Goal: Task Accomplishment & Management: Manage account settings

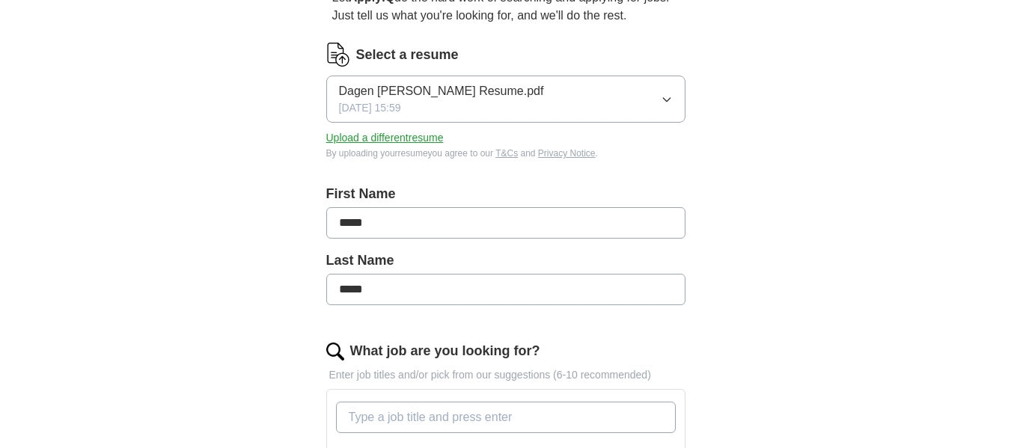
scroll to position [225, 0]
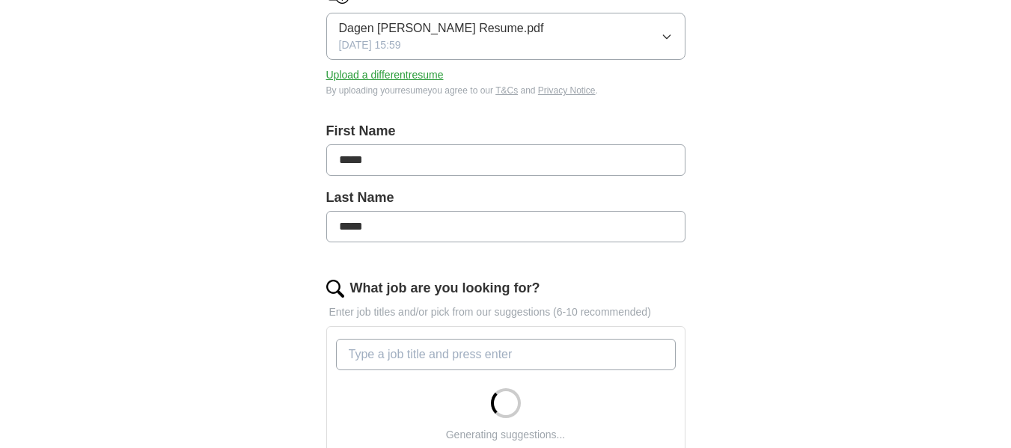
click at [528, 34] on button "Dagen [PERSON_NAME] Resume.pdf [DATE] 15:59" at bounding box center [505, 36] width 359 height 47
click at [263, 86] on div "ApplyIQ Let ApplyIQ do the hard work of searching and applying for jobs. Just t…" at bounding box center [506, 327] width 958 height 1013
click at [373, 71] on button "Upload a different resume" at bounding box center [384, 75] width 117 height 16
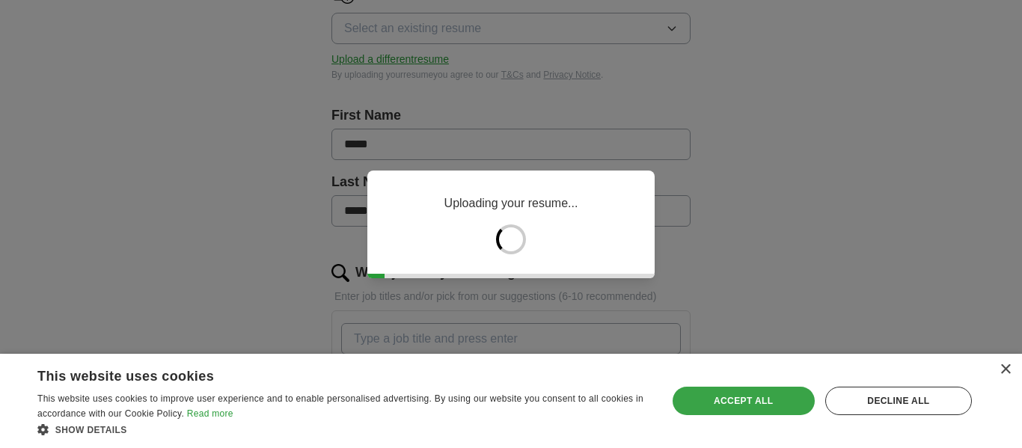
click at [790, 395] on div "Accept all" at bounding box center [744, 401] width 142 height 28
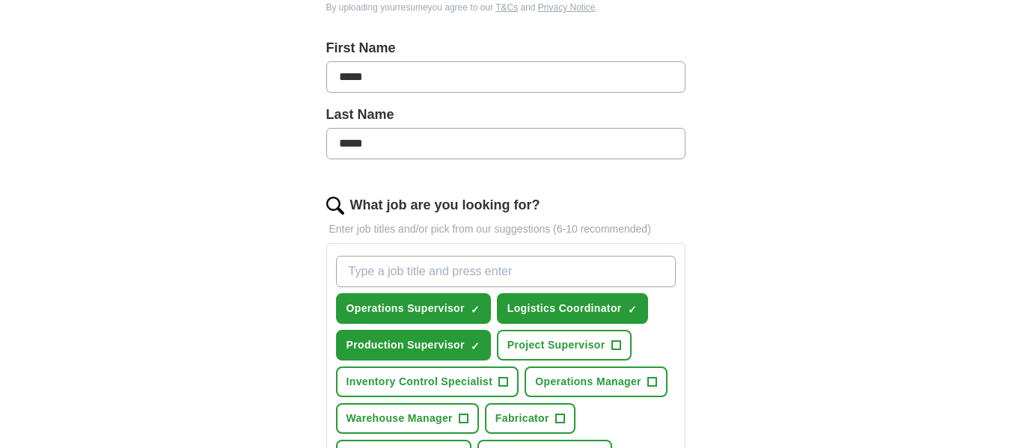
scroll to position [374, 0]
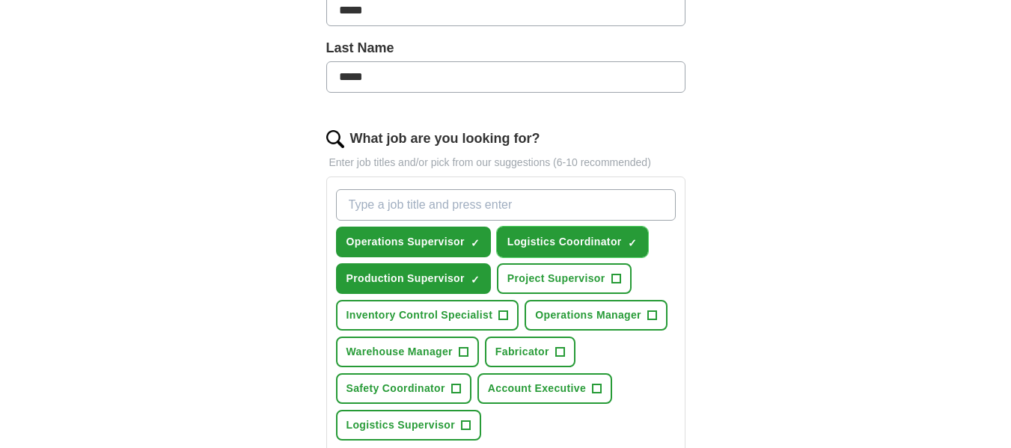
click at [0, 0] on span "×" at bounding box center [0, 0] width 0 height 0
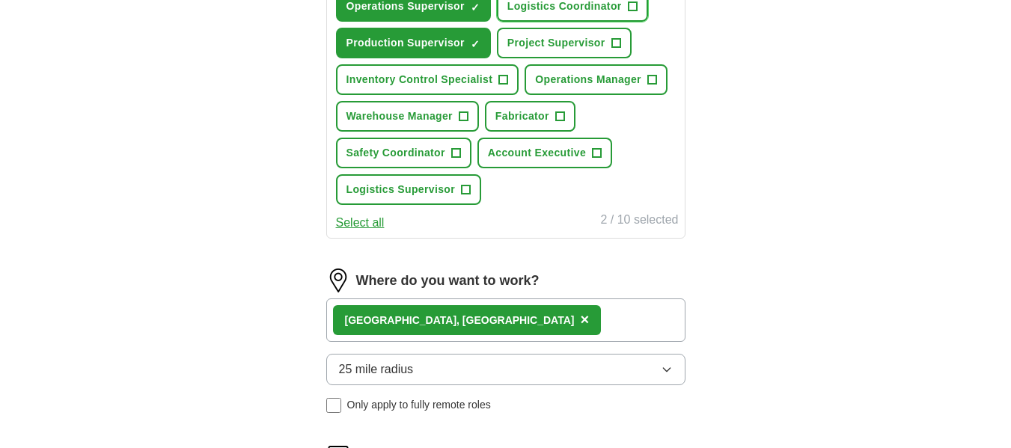
scroll to position [748, 0]
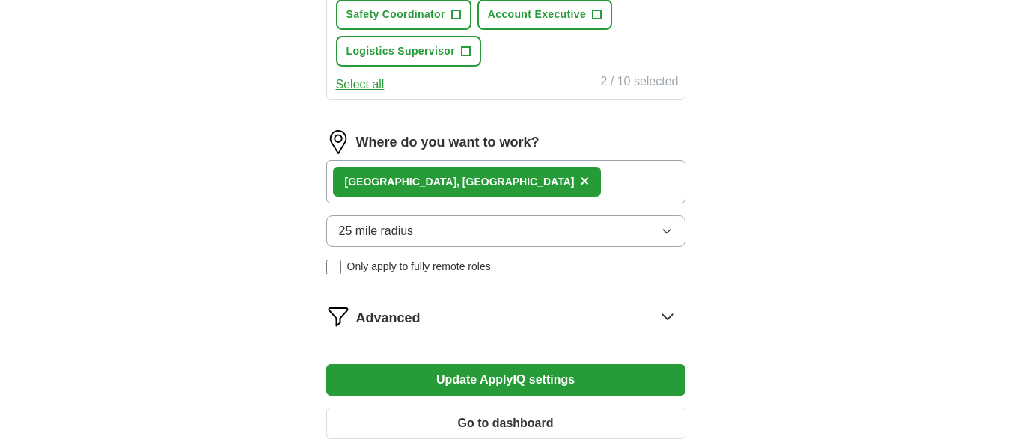
click at [431, 220] on button "25 mile radius" at bounding box center [505, 231] width 359 height 31
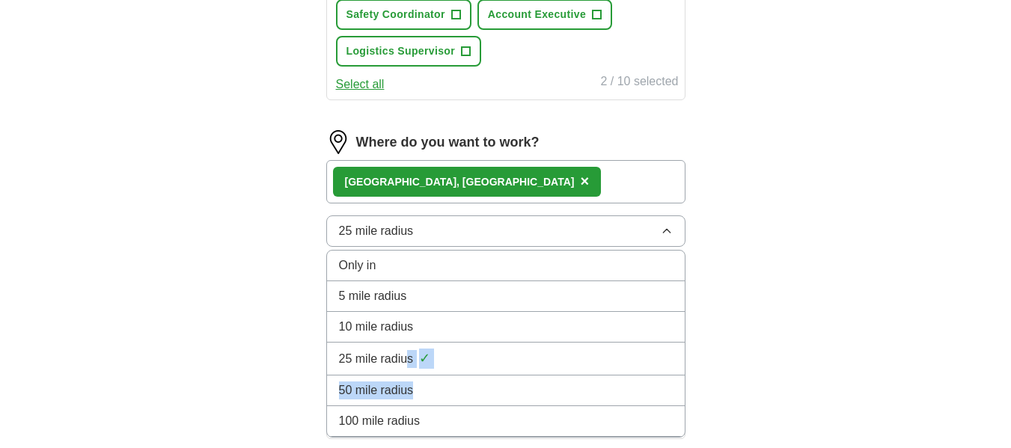
drag, startPoint x: 421, startPoint y: 378, endPoint x: 406, endPoint y: 358, distance: 25.0
click at [406, 358] on ul "Only in 5 mile radius 10 mile radius 25 mile radius ✓ 50 mile radius 100 mile r…" at bounding box center [505, 344] width 359 height 188
click at [406, 358] on span "25 mile radius" at bounding box center [376, 359] width 75 height 18
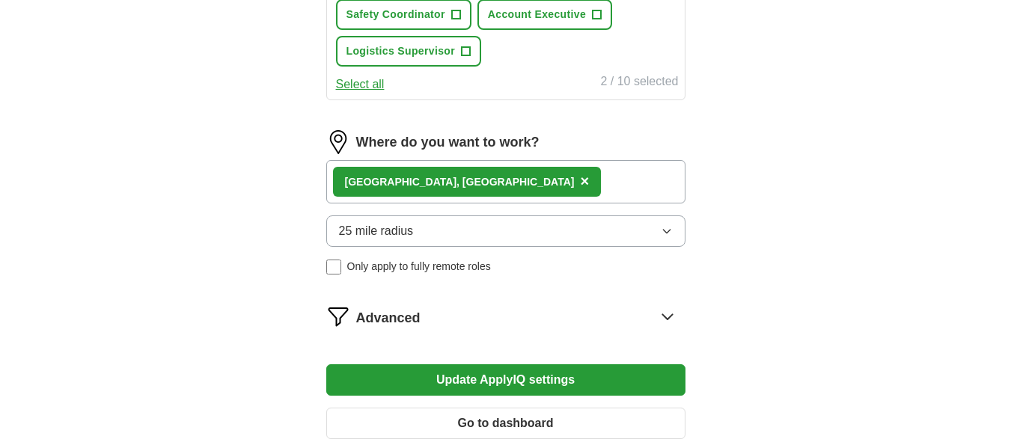
click at [501, 374] on button "Update ApplyIQ settings" at bounding box center [505, 379] width 359 height 31
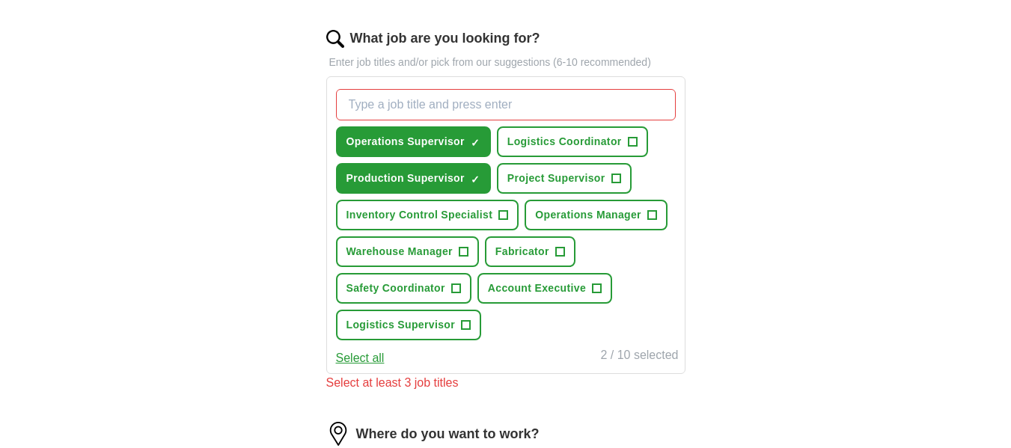
scroll to position [449, 0]
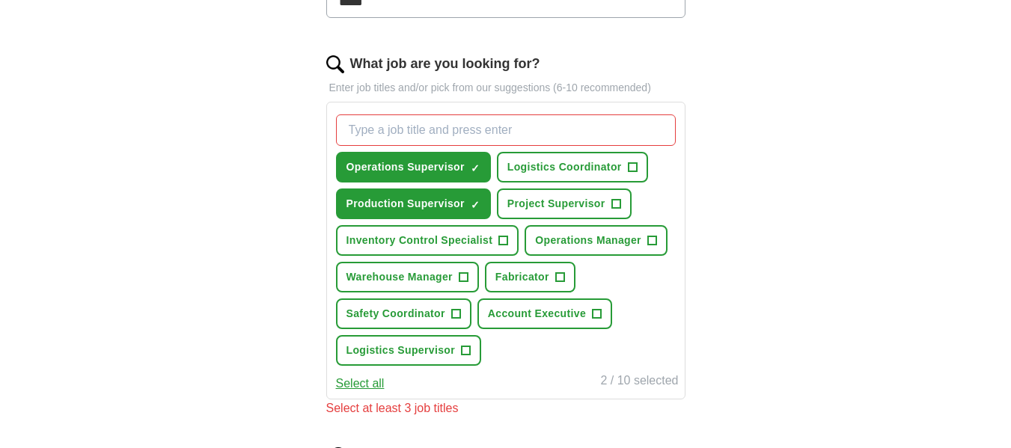
click at [457, 139] on input "What job are you looking for?" at bounding box center [506, 129] width 340 height 31
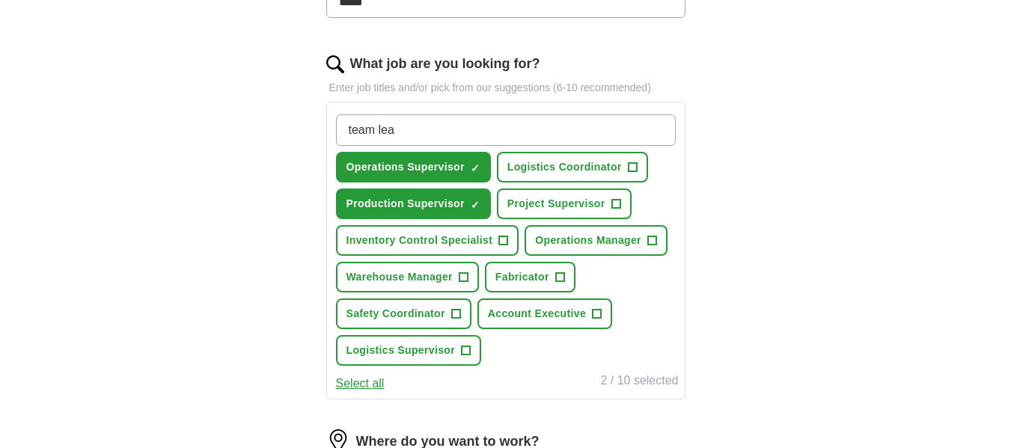
type input "team lead"
drag, startPoint x: 442, startPoint y: 123, endPoint x: 343, endPoint y: 130, distance: 98.3
click at [343, 130] on input "team lead" at bounding box center [506, 129] width 340 height 31
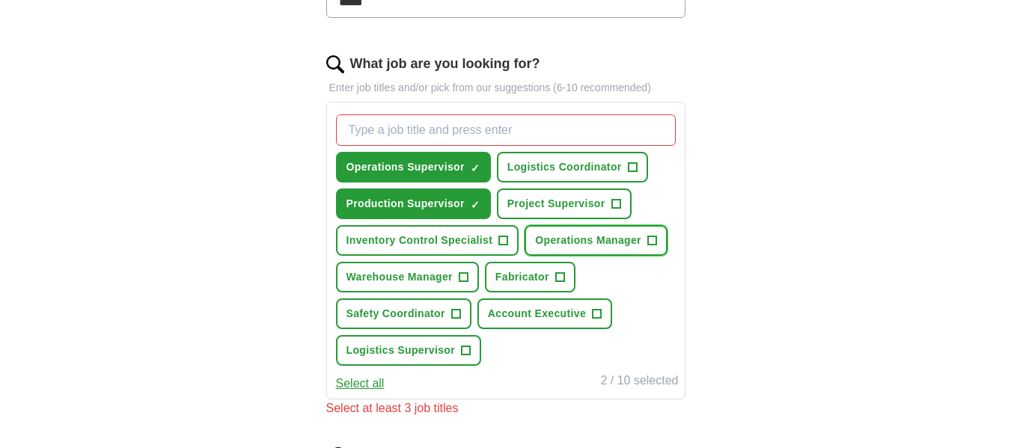
click at [651, 240] on span "+" at bounding box center [651, 241] width 9 height 12
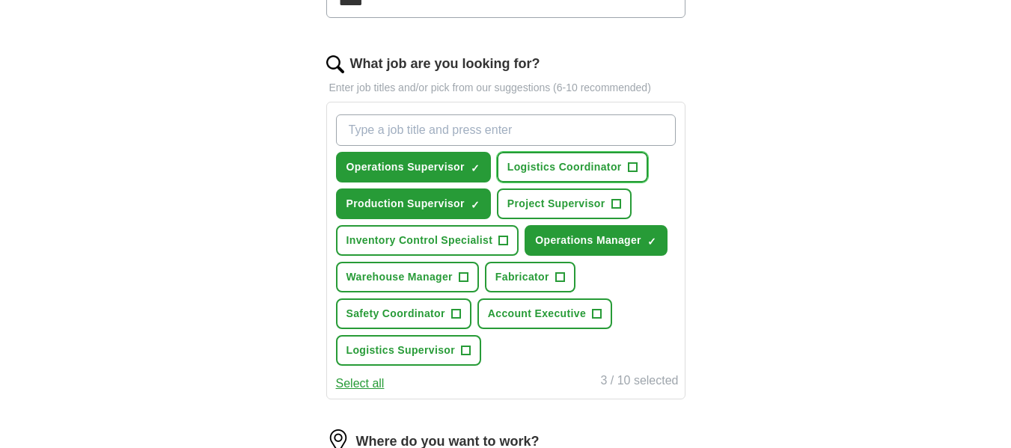
click at [626, 174] on button "Logistics Coordinator +" at bounding box center [572, 167] width 151 height 31
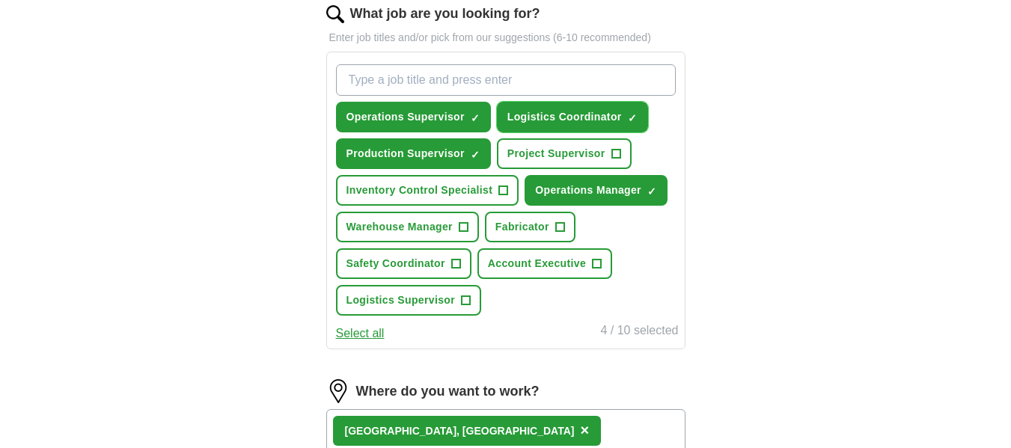
scroll to position [524, 0]
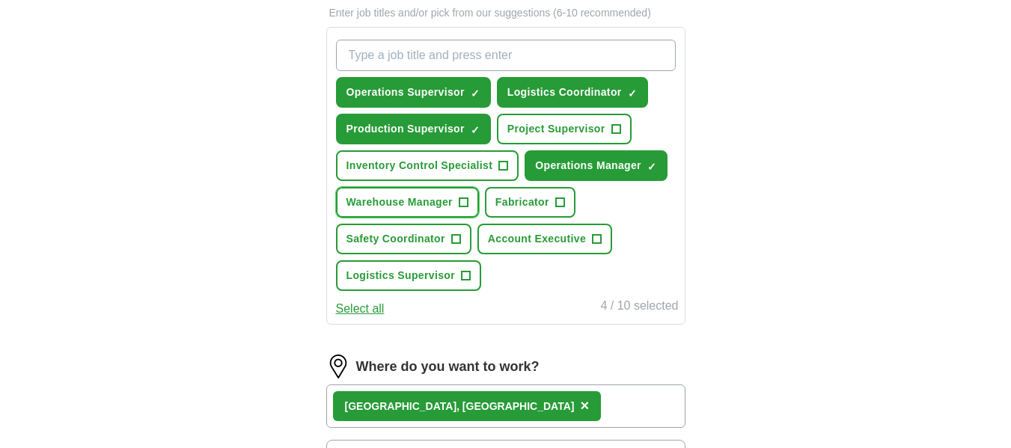
click at [416, 202] on span "Warehouse Manager" at bounding box center [399, 203] width 106 height 16
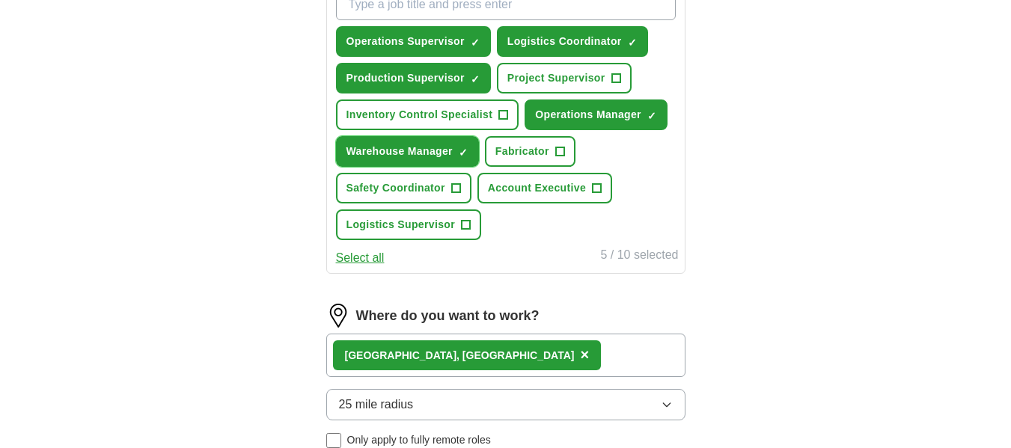
scroll to position [599, 0]
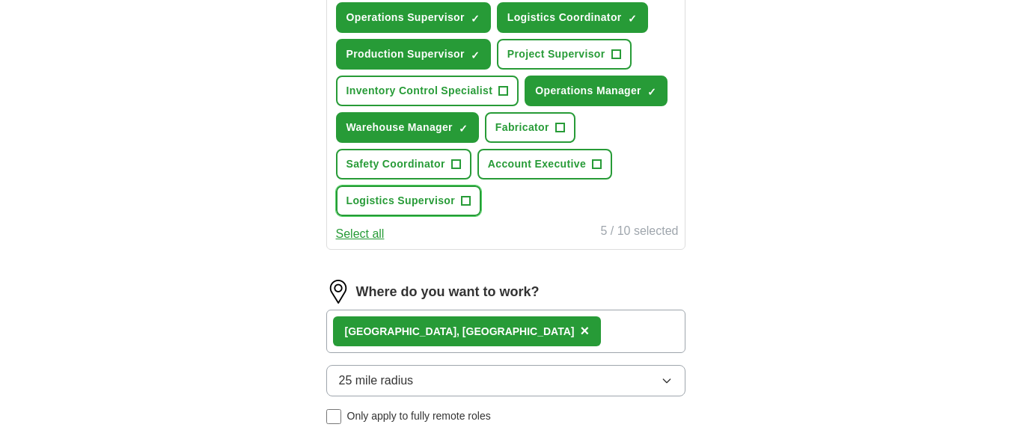
click at [409, 207] on span "Logistics Supervisor" at bounding box center [400, 201] width 109 height 16
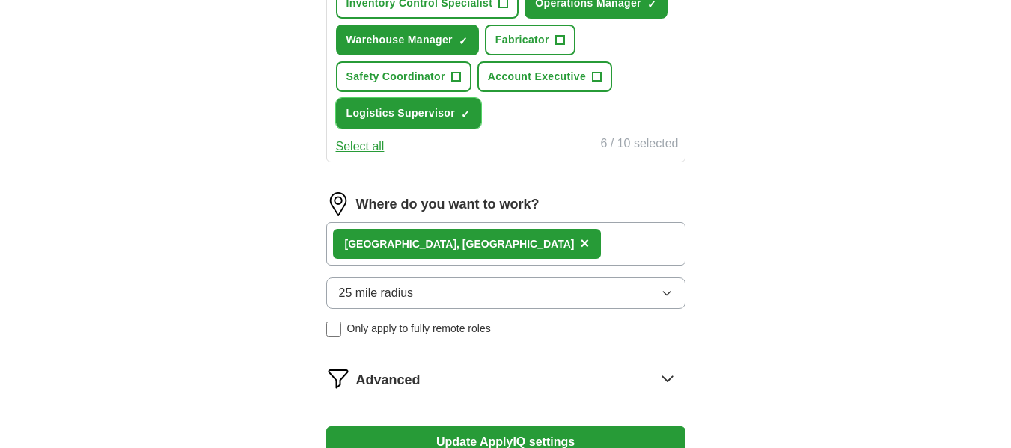
scroll to position [823, 0]
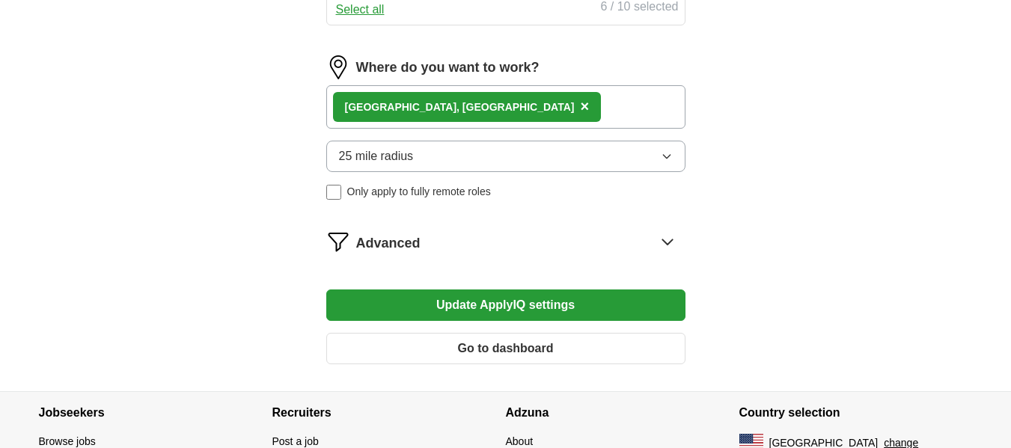
click at [375, 299] on button "Update ApplyIQ settings" at bounding box center [505, 305] width 359 height 31
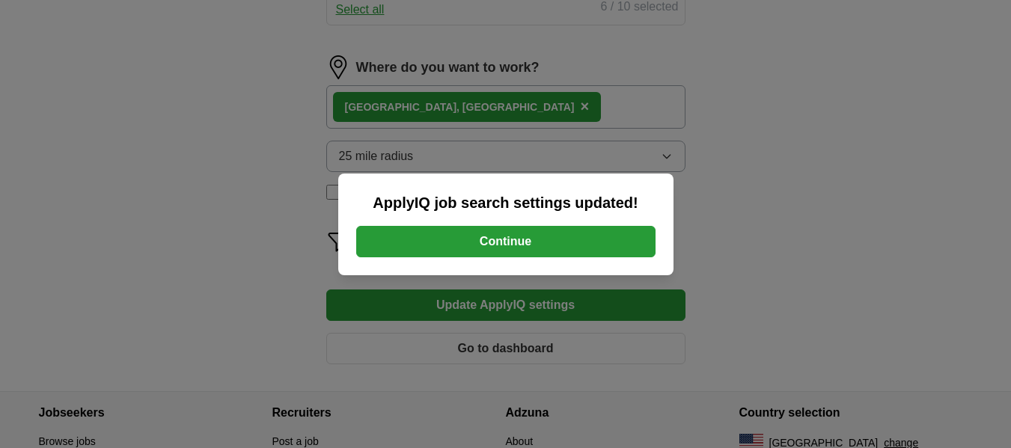
click at [492, 233] on button "Continue" at bounding box center [505, 241] width 299 height 31
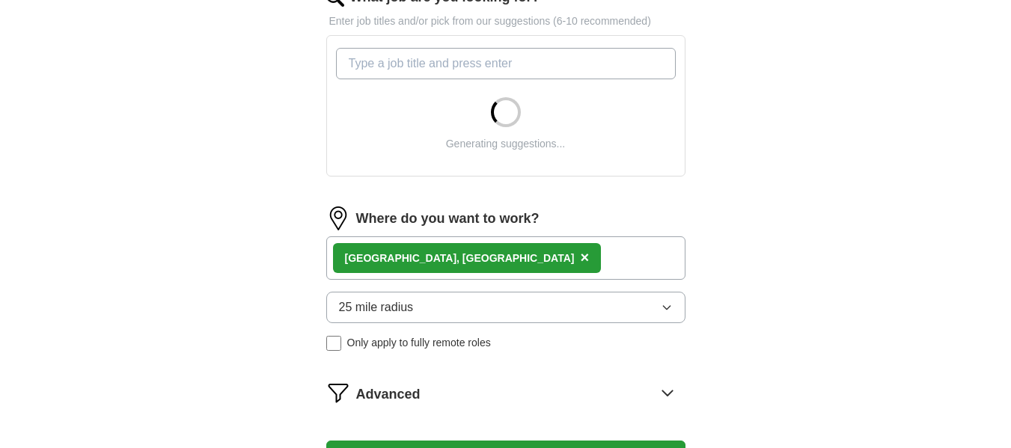
scroll to position [524, 0]
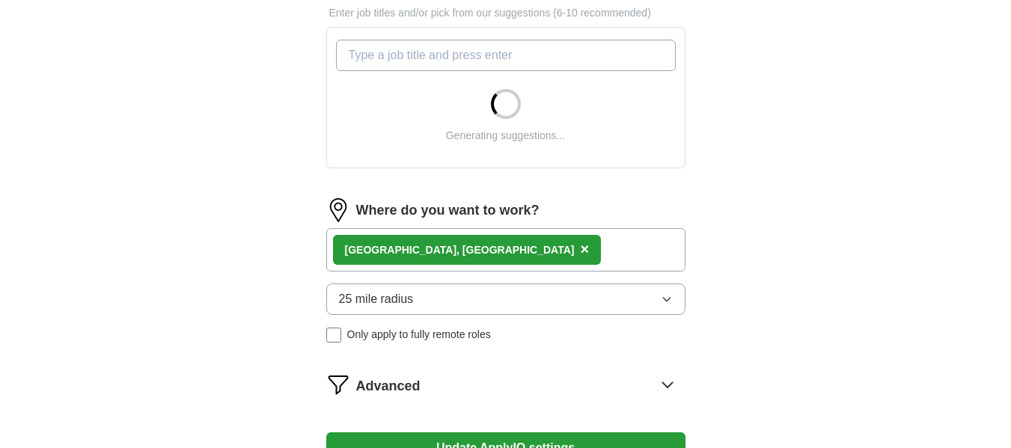
click at [438, 301] on button "25 mile radius" at bounding box center [505, 299] width 359 height 31
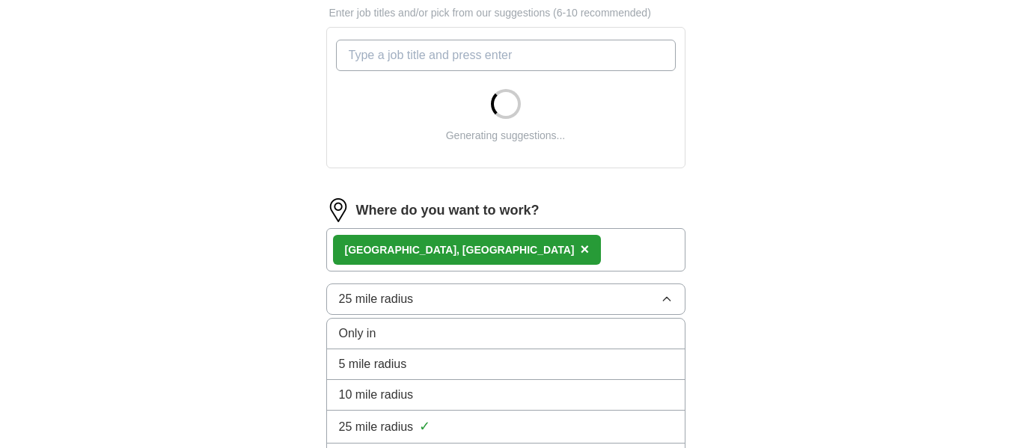
click at [580, 248] on span "×" at bounding box center [584, 249] width 9 height 16
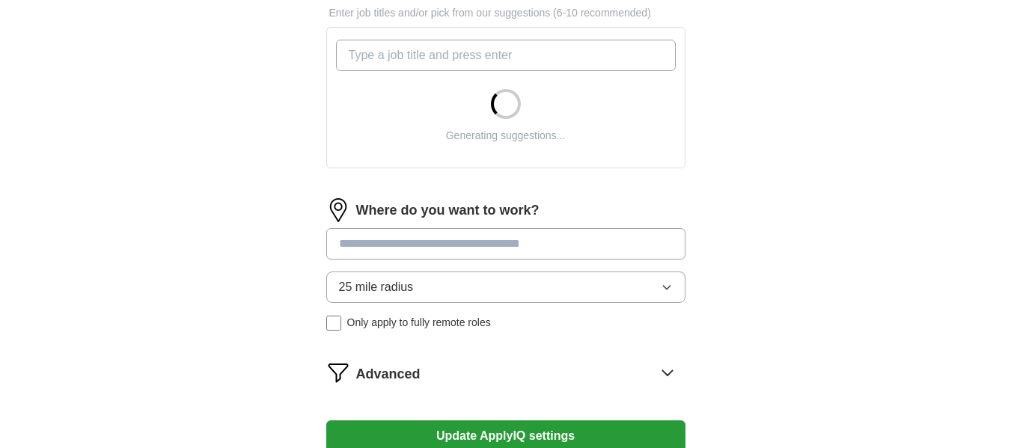
click at [435, 250] on input at bounding box center [505, 243] width 359 height 31
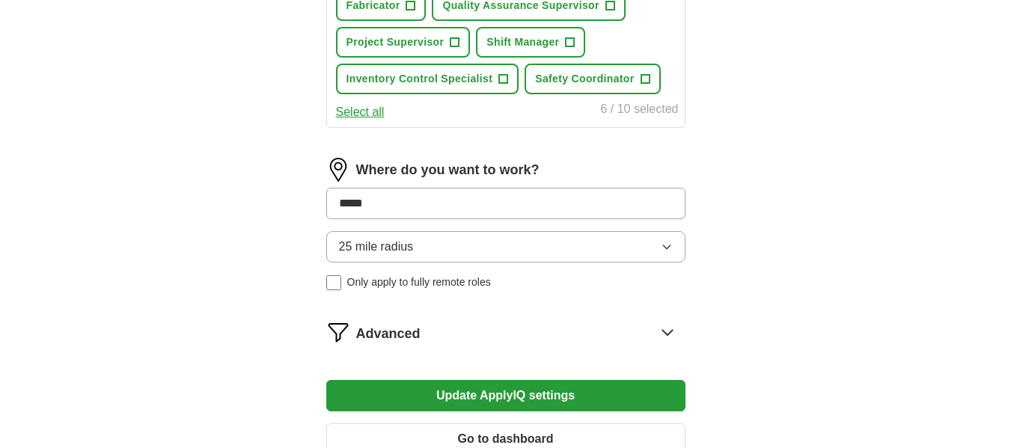
scroll to position [748, 0]
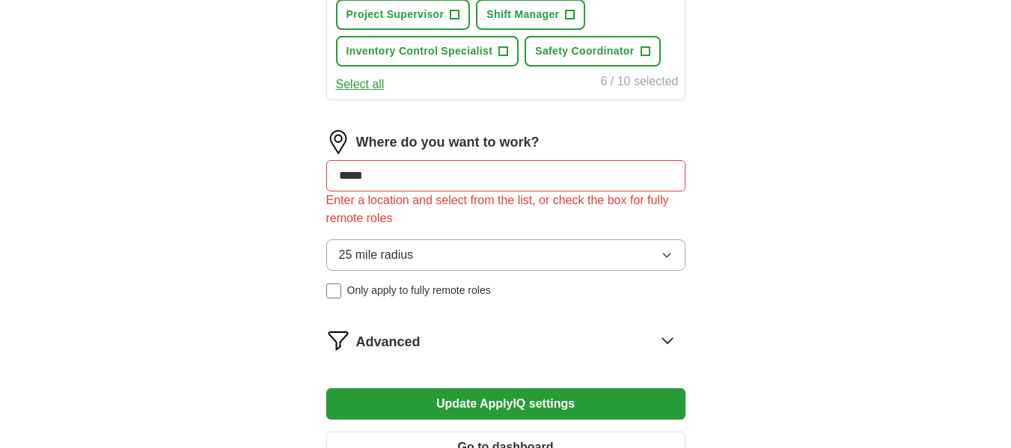
click at [424, 215] on div "Where do you want to work? ***** Enter a location and select from the list, or …" at bounding box center [505, 220] width 359 height 180
click at [446, 179] on input "*****" at bounding box center [505, 175] width 359 height 31
click at [423, 250] on button "25 mile radius" at bounding box center [505, 254] width 359 height 31
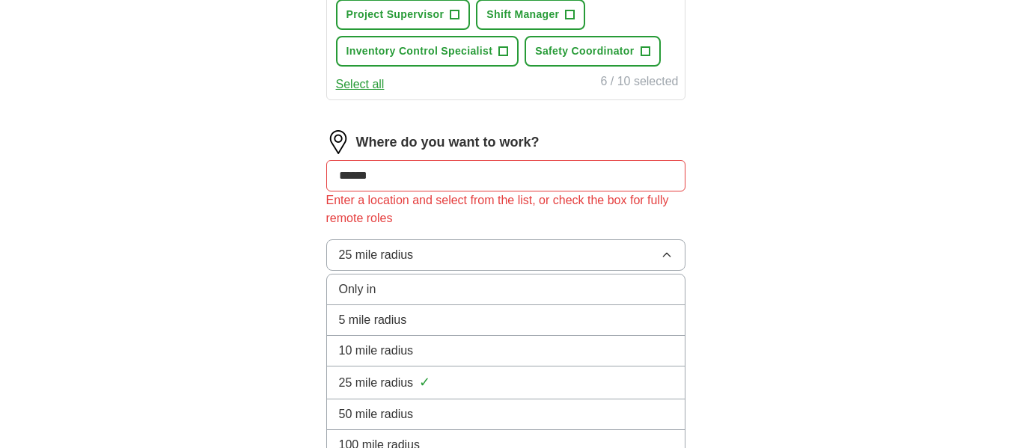
click at [415, 412] on div "50 mile radius" at bounding box center [506, 415] width 334 height 18
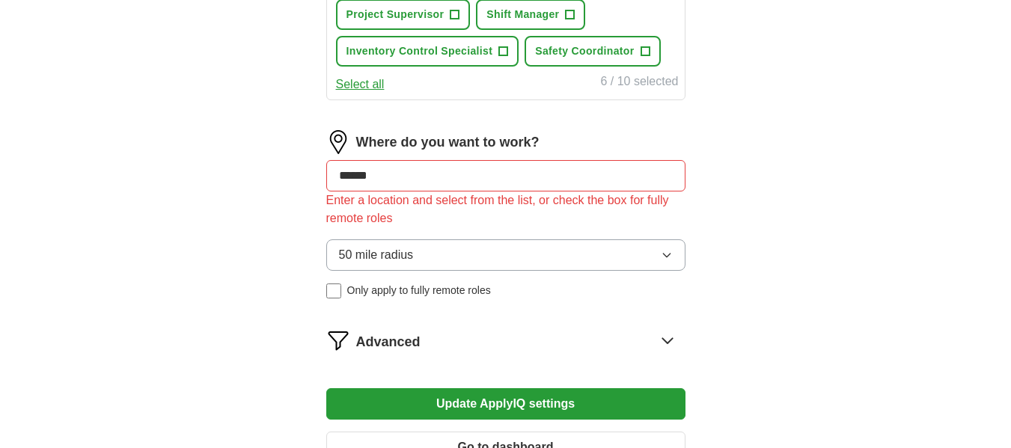
click at [406, 174] on input "*****" at bounding box center [505, 175] width 359 height 31
click at [326, 388] on button "Update ApplyIQ settings" at bounding box center [505, 403] width 359 height 31
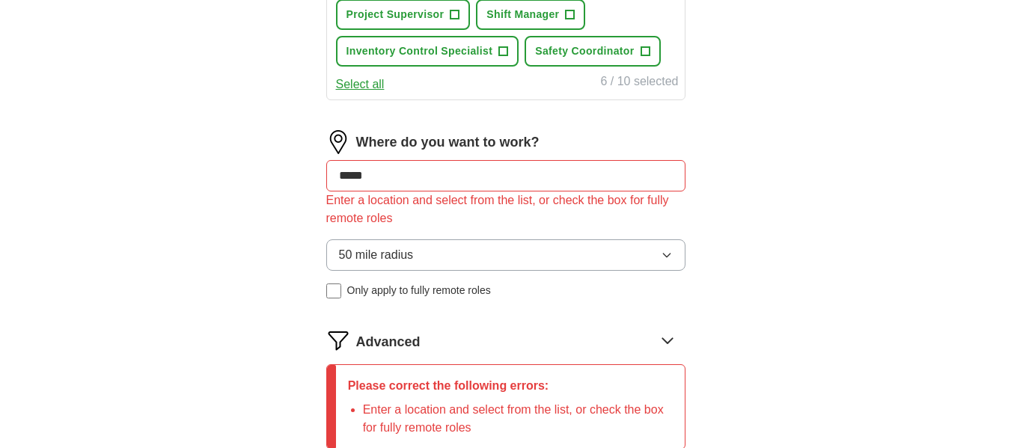
drag, startPoint x: 406, startPoint y: 174, endPoint x: 260, endPoint y: 186, distance: 147.2
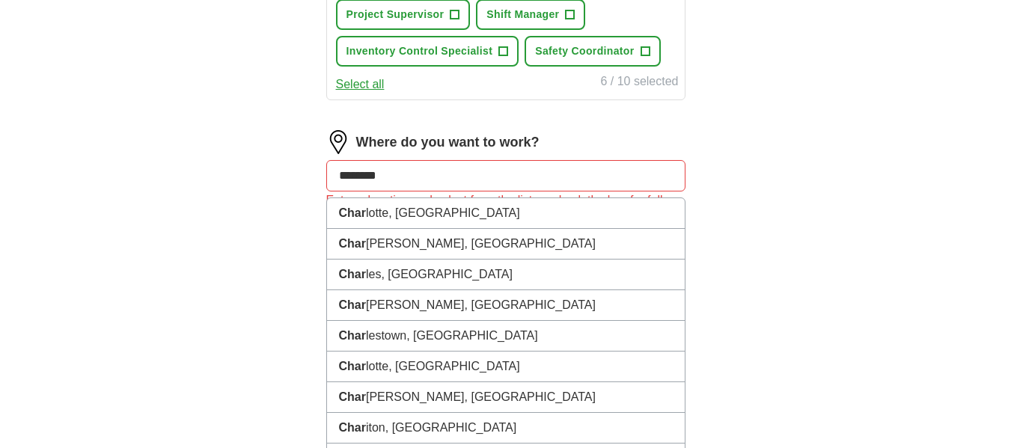
type input "*********"
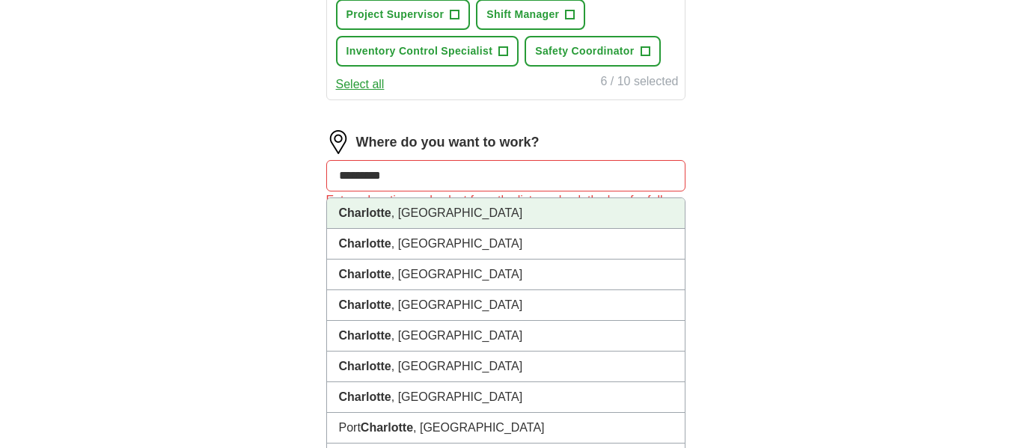
click at [412, 215] on li "Charlotte , NC" at bounding box center [506, 213] width 358 height 31
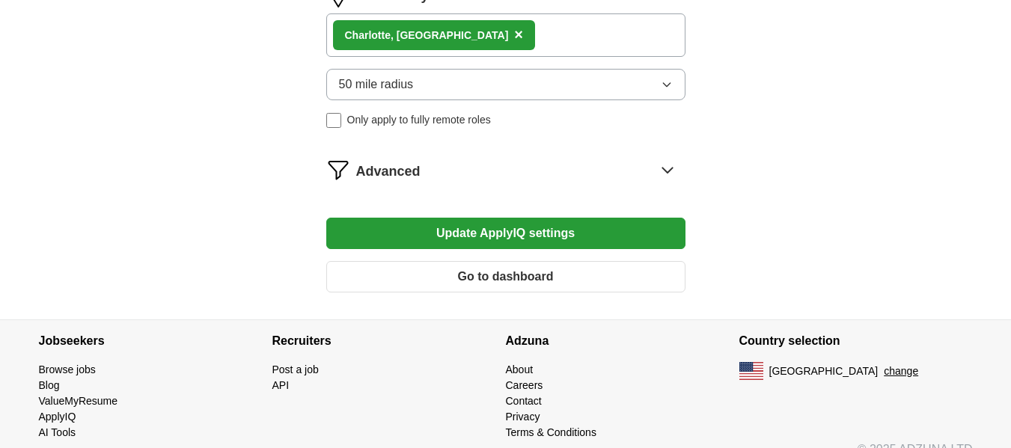
scroll to position [898, 0]
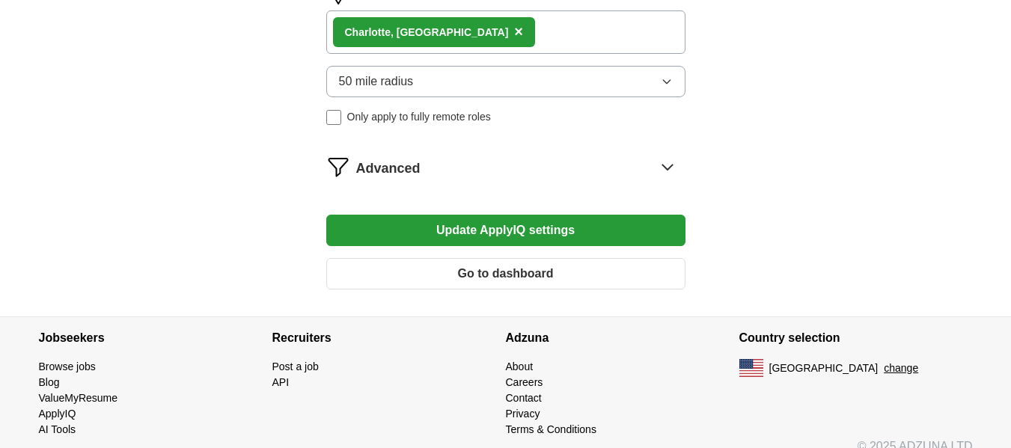
click at [512, 233] on button "Update ApplyIQ settings" at bounding box center [505, 230] width 359 height 31
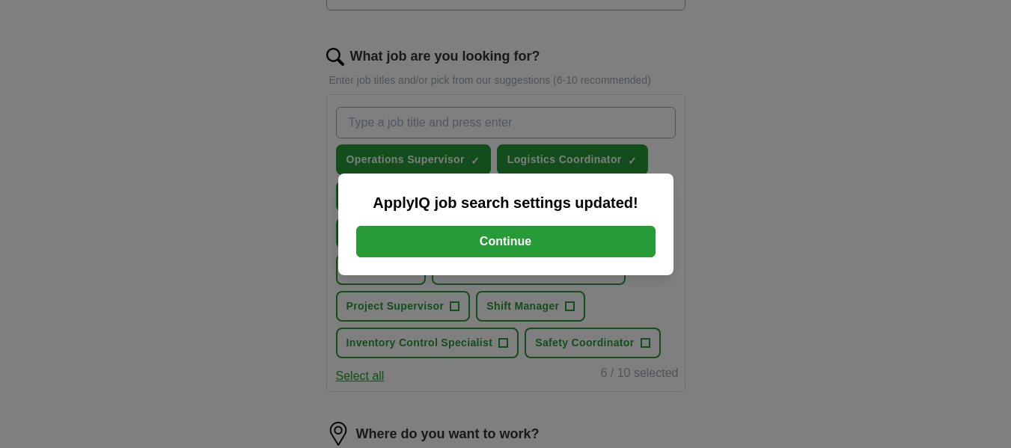
scroll to position [449, 0]
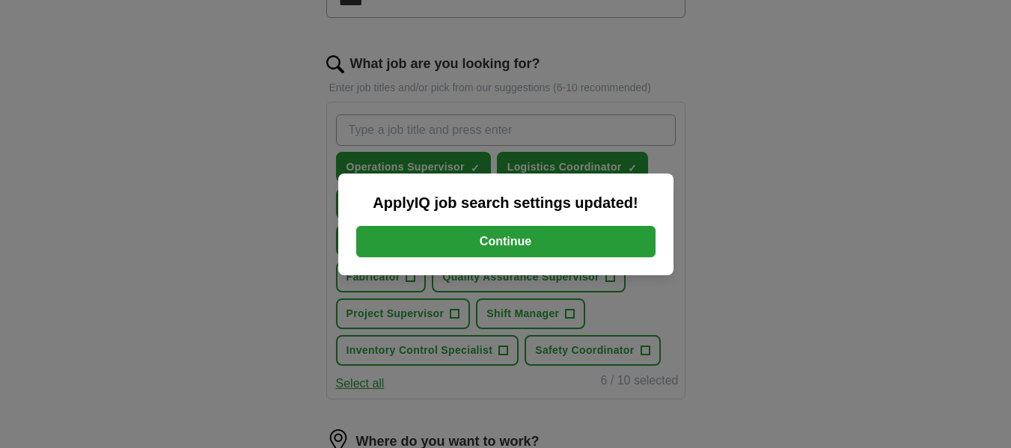
click at [597, 239] on button "Continue" at bounding box center [505, 241] width 299 height 31
